Goal: Navigation & Orientation: Find specific page/section

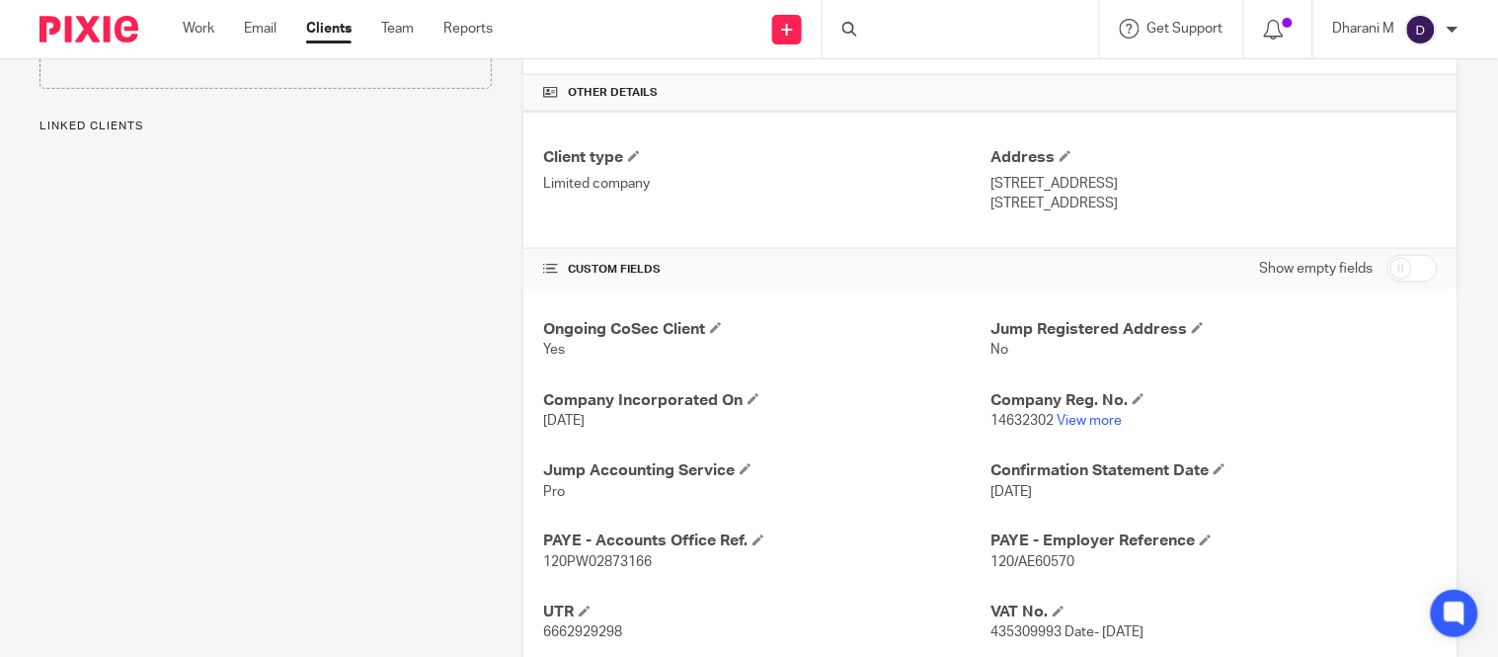
scroll to position [110, 0]
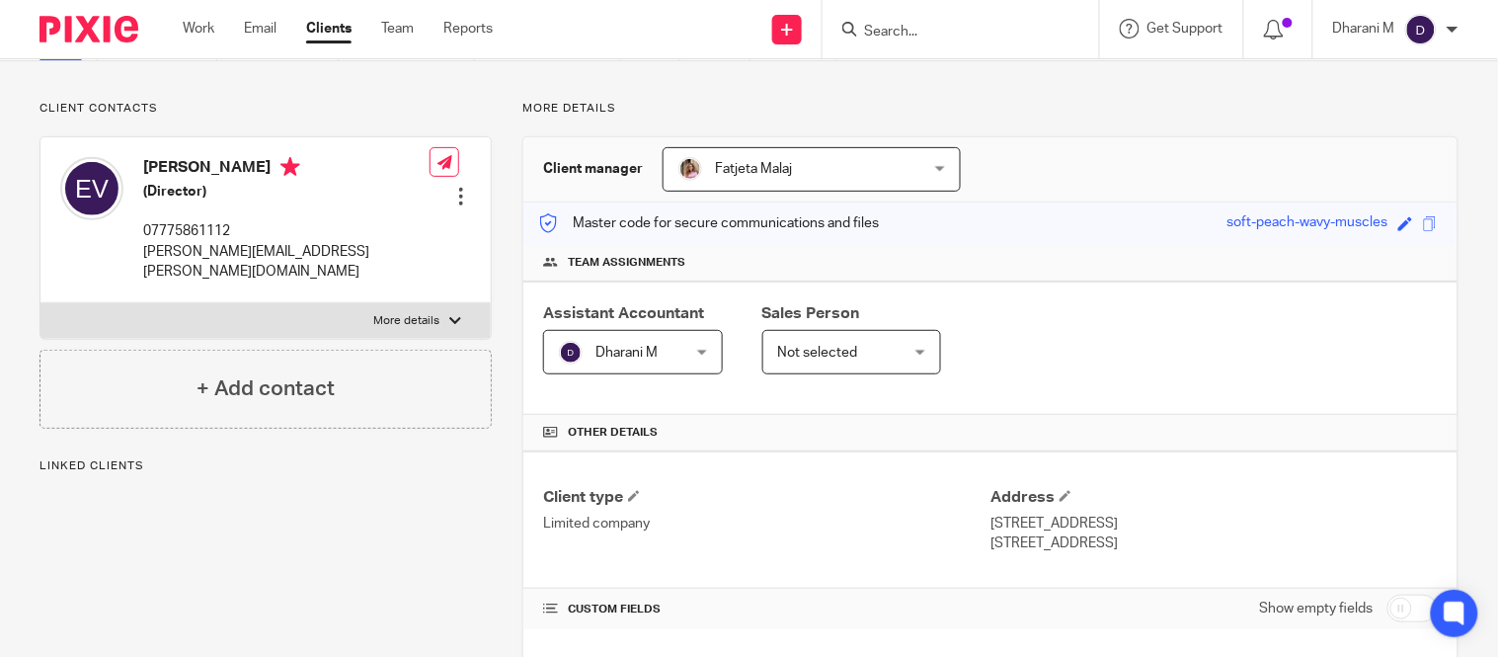
click at [893, 26] on input "Search" at bounding box center [951, 33] width 178 height 18
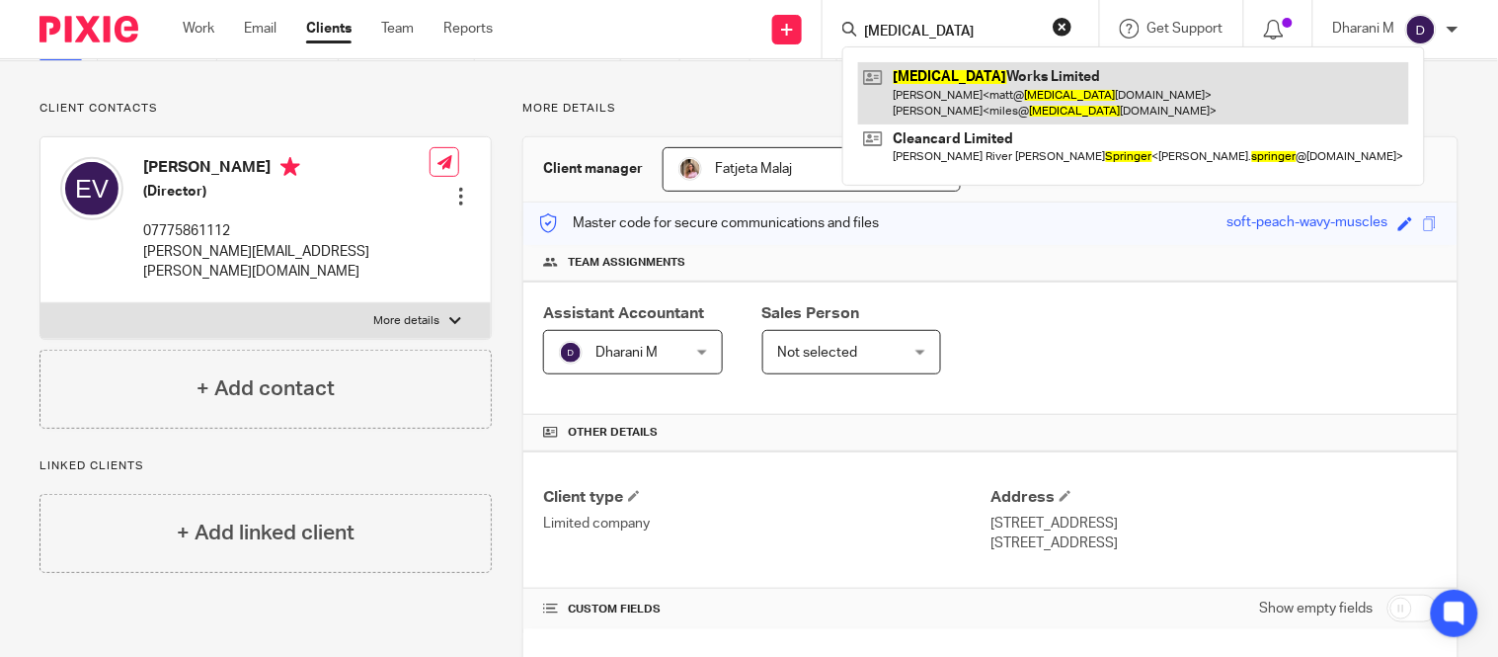
type input "[MEDICAL_DATA]"
click at [948, 93] on link at bounding box center [1133, 92] width 551 height 61
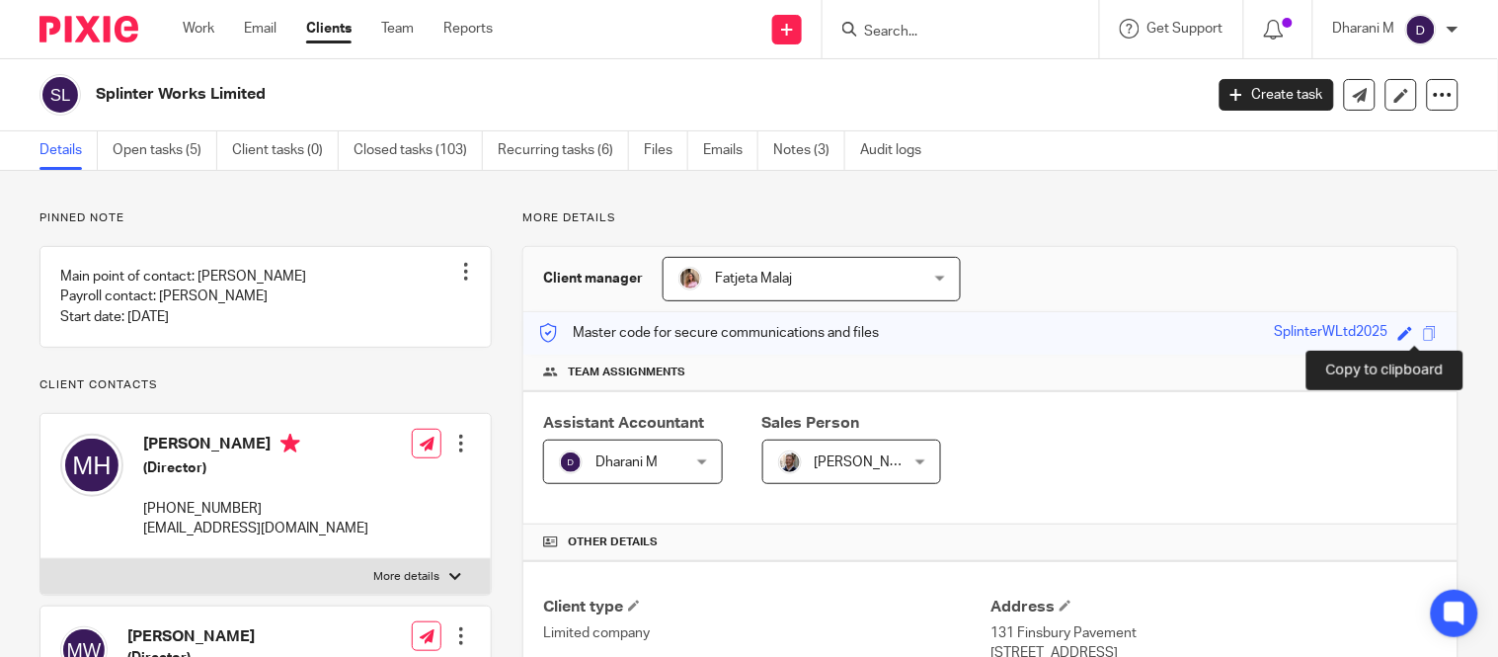
click at [1423, 329] on span at bounding box center [1430, 333] width 15 height 15
